Goal: Task Accomplishment & Management: Use online tool/utility

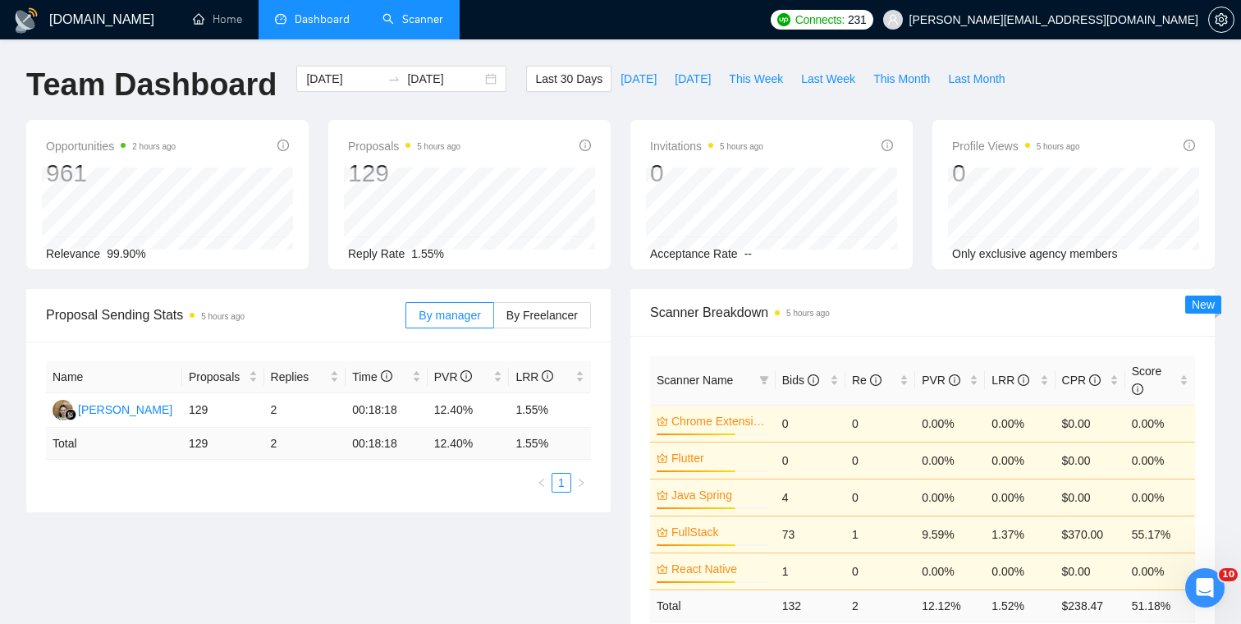
scroll to position [0, 31]
click at [398, 19] on link "Scanner" at bounding box center [412, 19] width 61 height 14
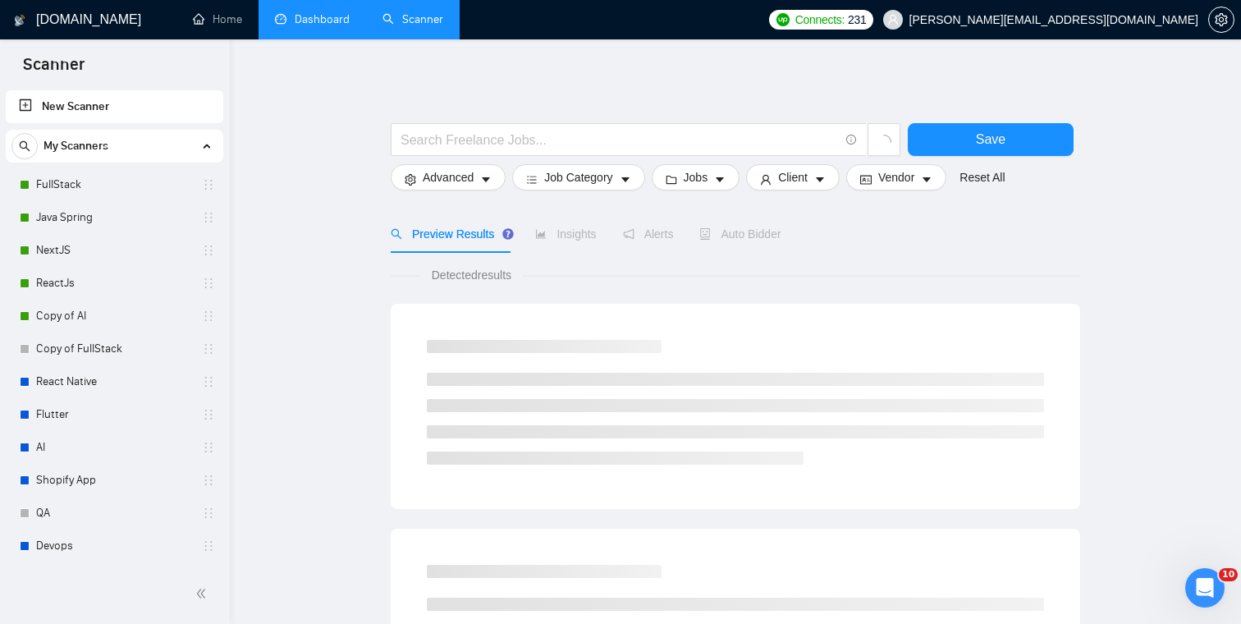
click at [325, 22] on link "Dashboard" at bounding box center [312, 19] width 75 height 14
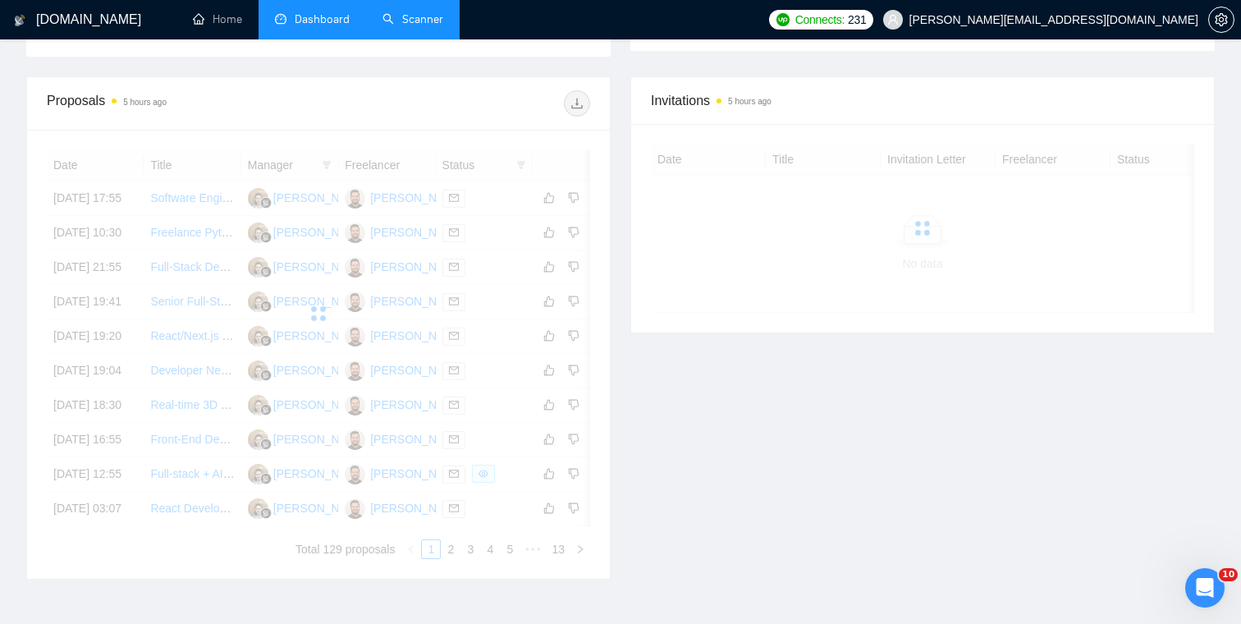
scroll to position [388, 0]
